Goal: Find specific page/section: Find specific page/section

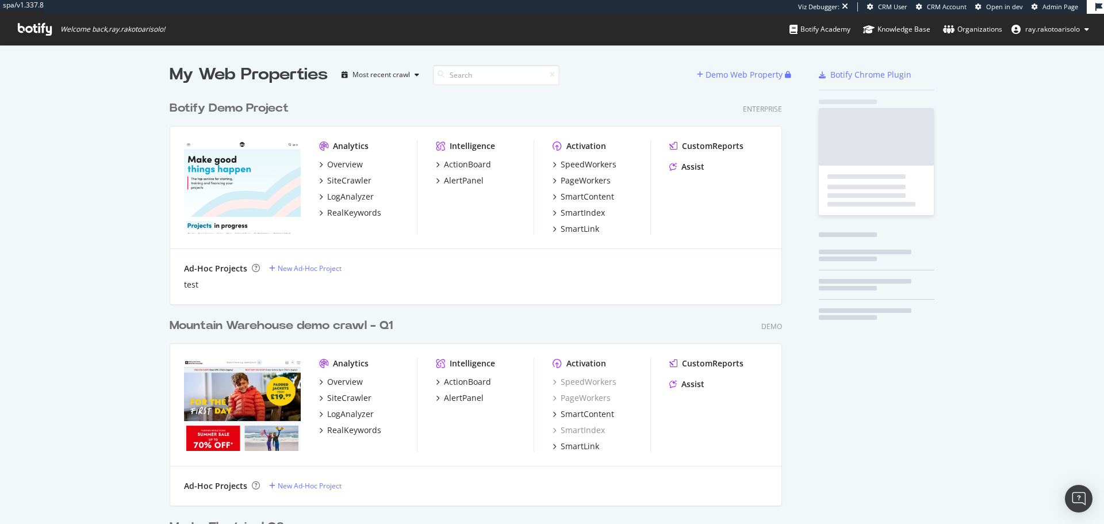
scroll to position [3832, 613]
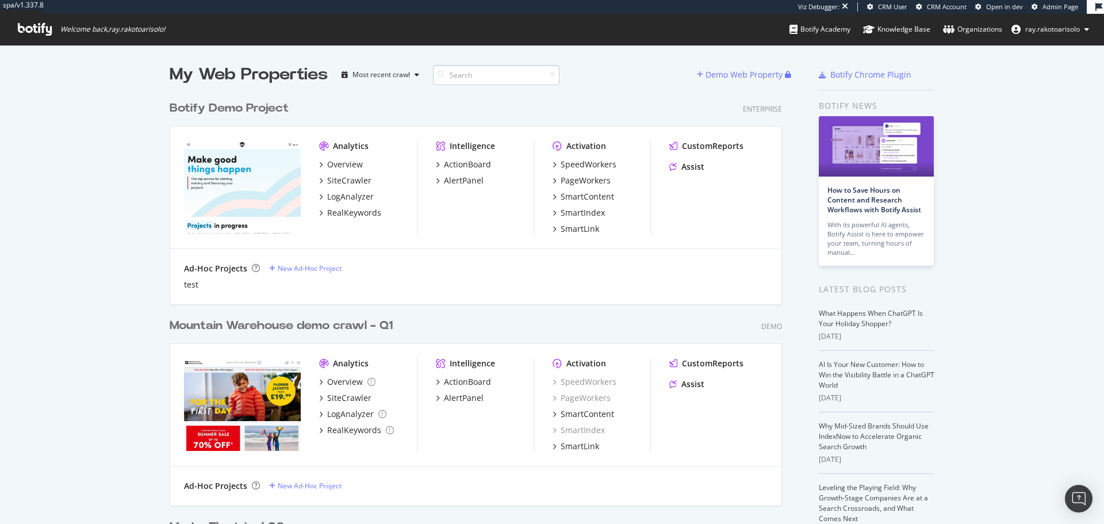
click at [468, 72] on input at bounding box center [496, 75] width 127 height 20
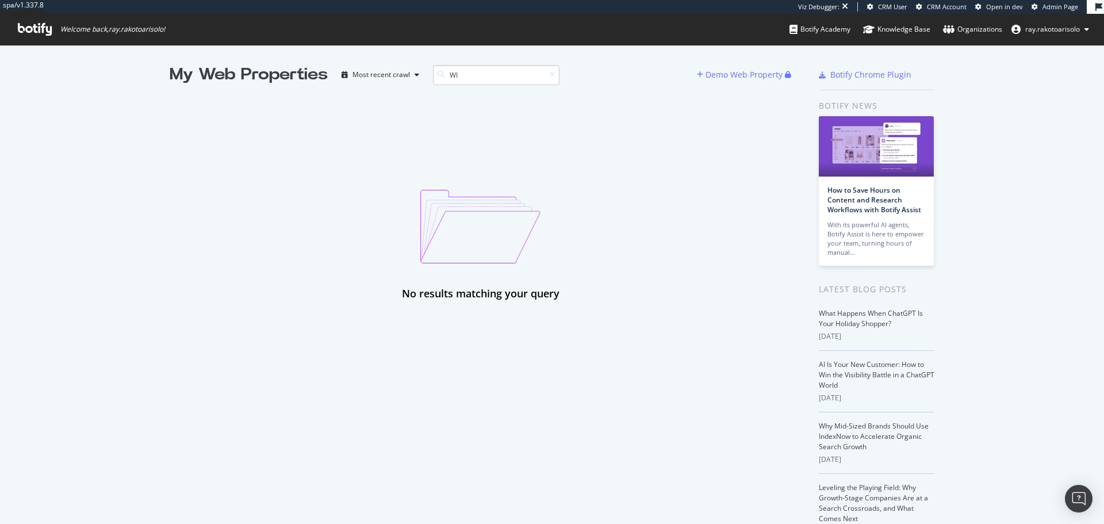
type input "W"
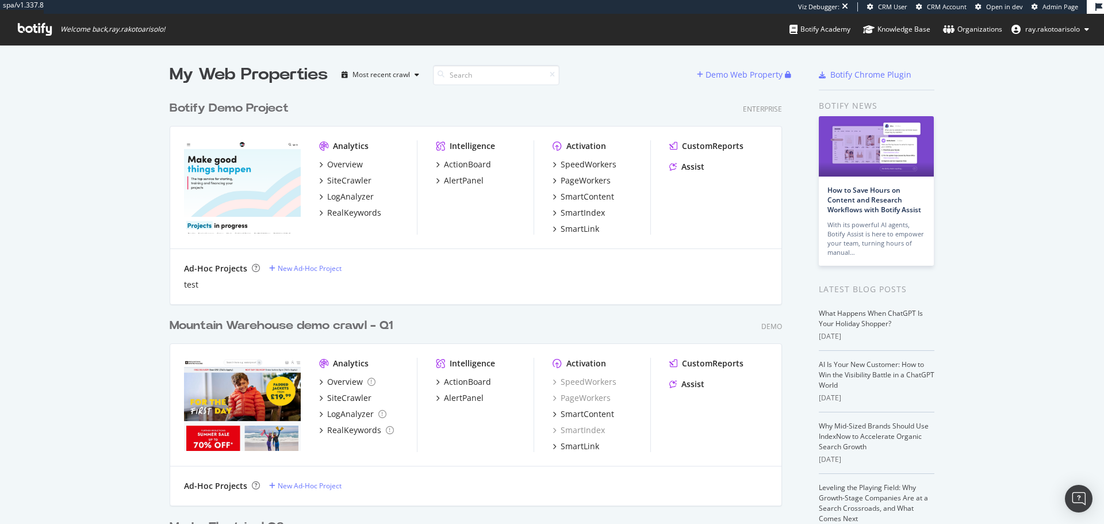
click at [21, 30] on icon at bounding box center [35, 29] width 34 height 13
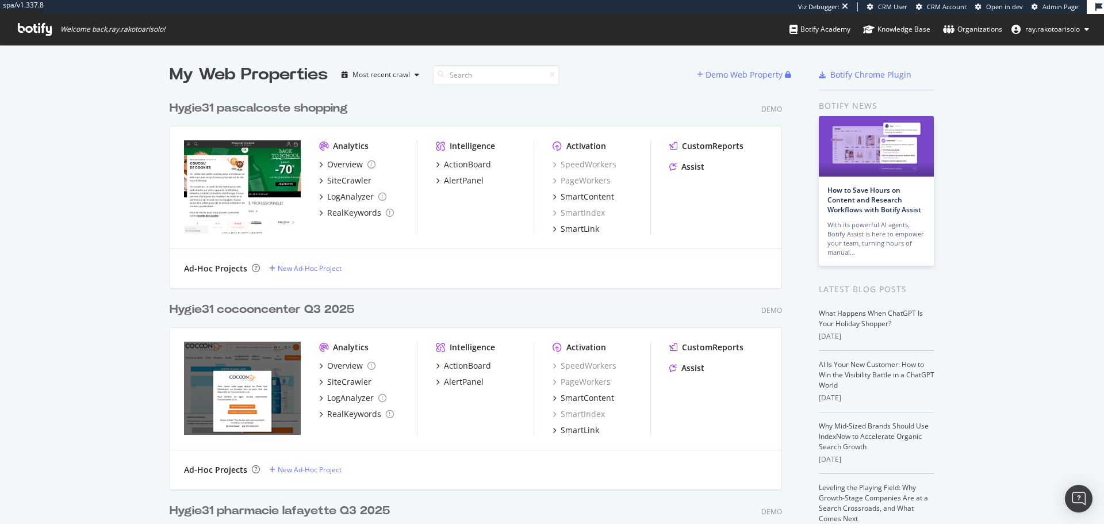
scroll to position [5852, 613]
click at [480, 79] on input at bounding box center [496, 75] width 127 height 20
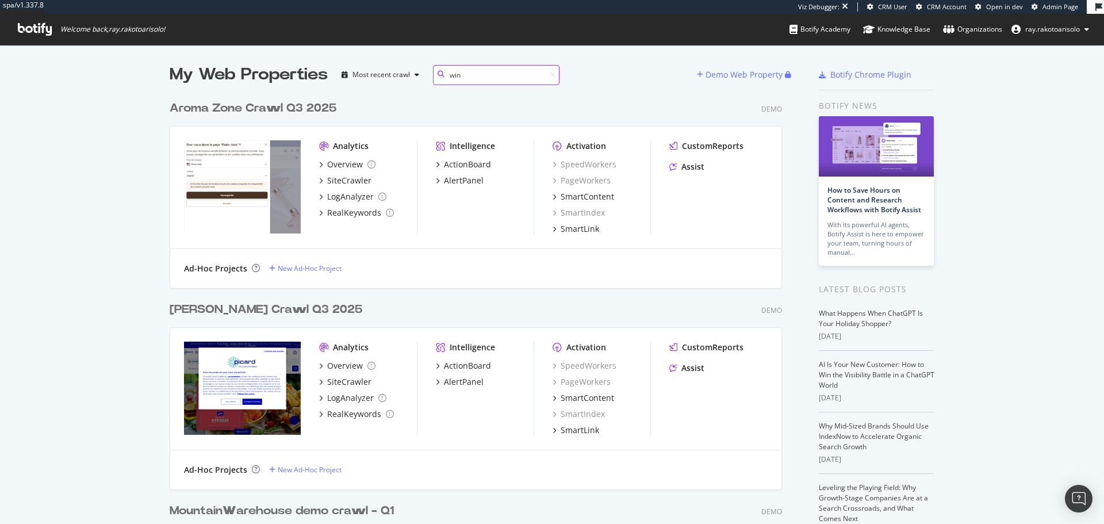
scroll to position [193, 613]
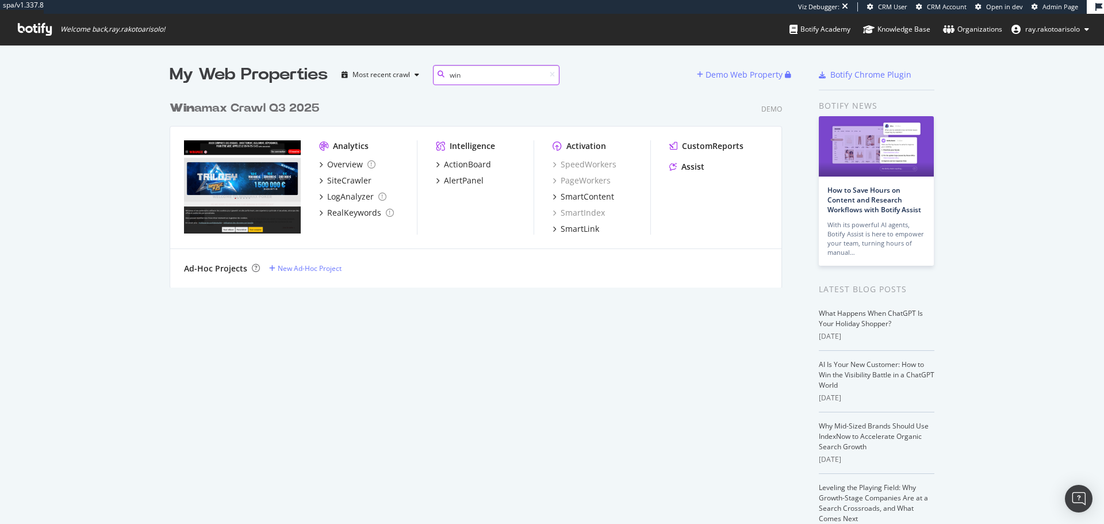
type input "win"
click at [207, 106] on div "Win amax Crawl Q3 2025" at bounding box center [245, 108] width 150 height 17
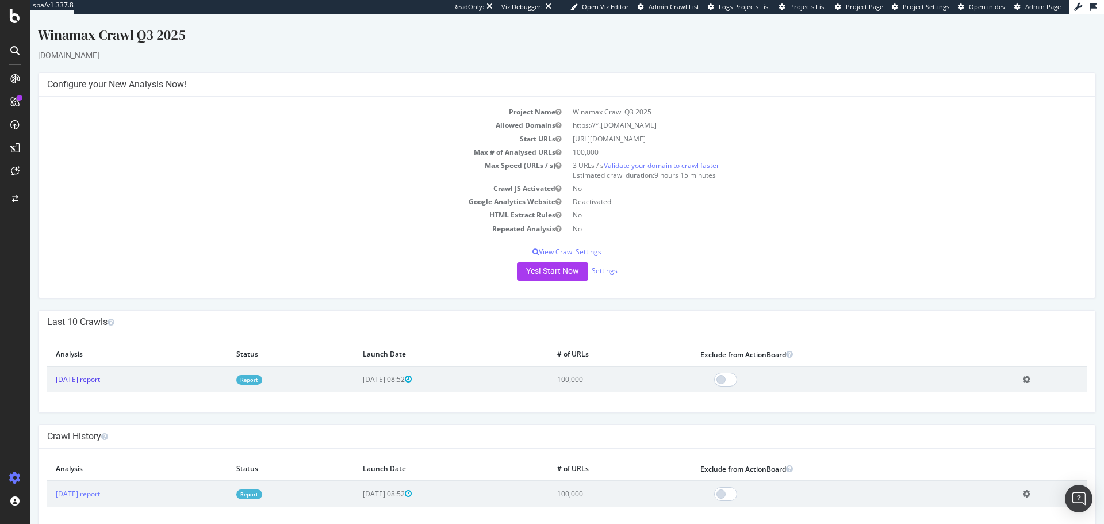
click at [100, 381] on link "[DATE] report" at bounding box center [78, 379] width 44 height 10
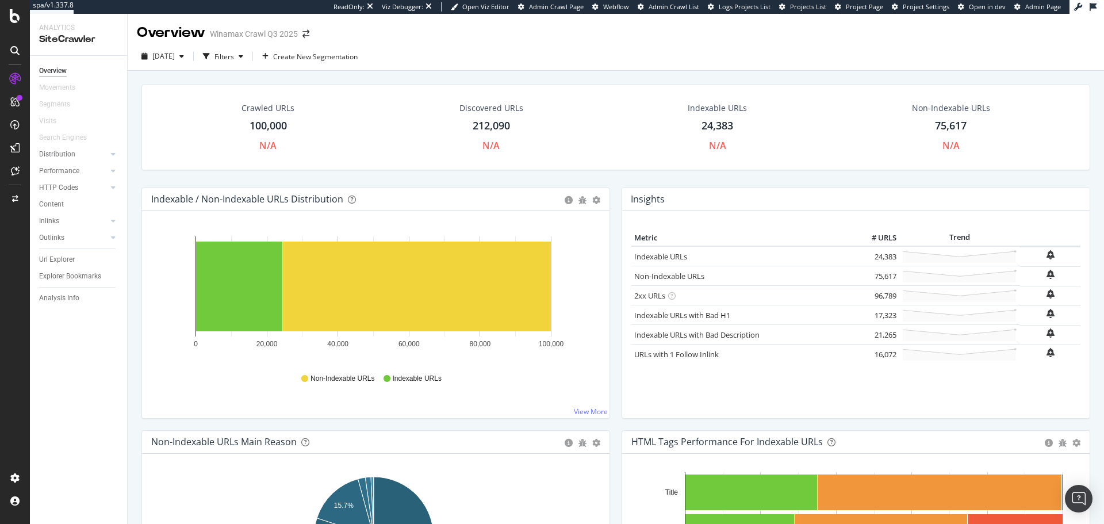
click at [9, 54] on div at bounding box center [15, 50] width 18 height 18
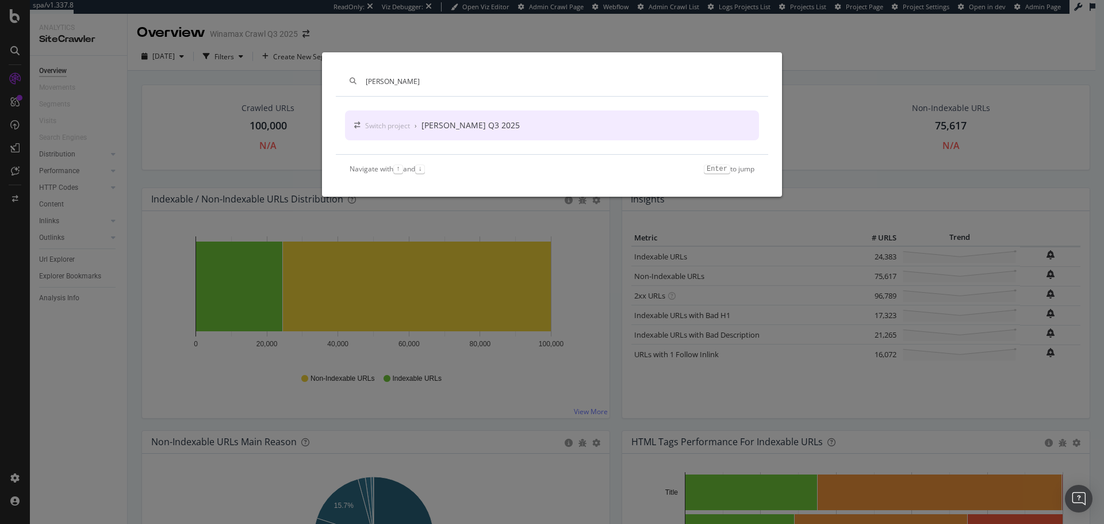
type input "[PERSON_NAME]"
click at [517, 120] on div "Switch project › Salomon Crawl Q3 2025" at bounding box center [552, 125] width 414 height 30
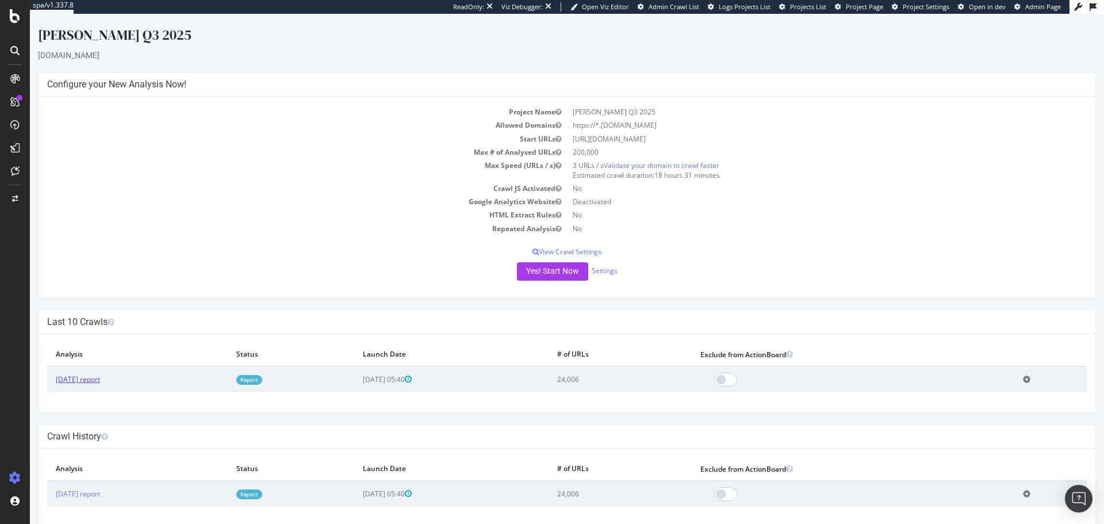
click at [69, 377] on link "[DATE] report" at bounding box center [78, 379] width 44 height 10
